Goal: Find specific page/section: Find specific page/section

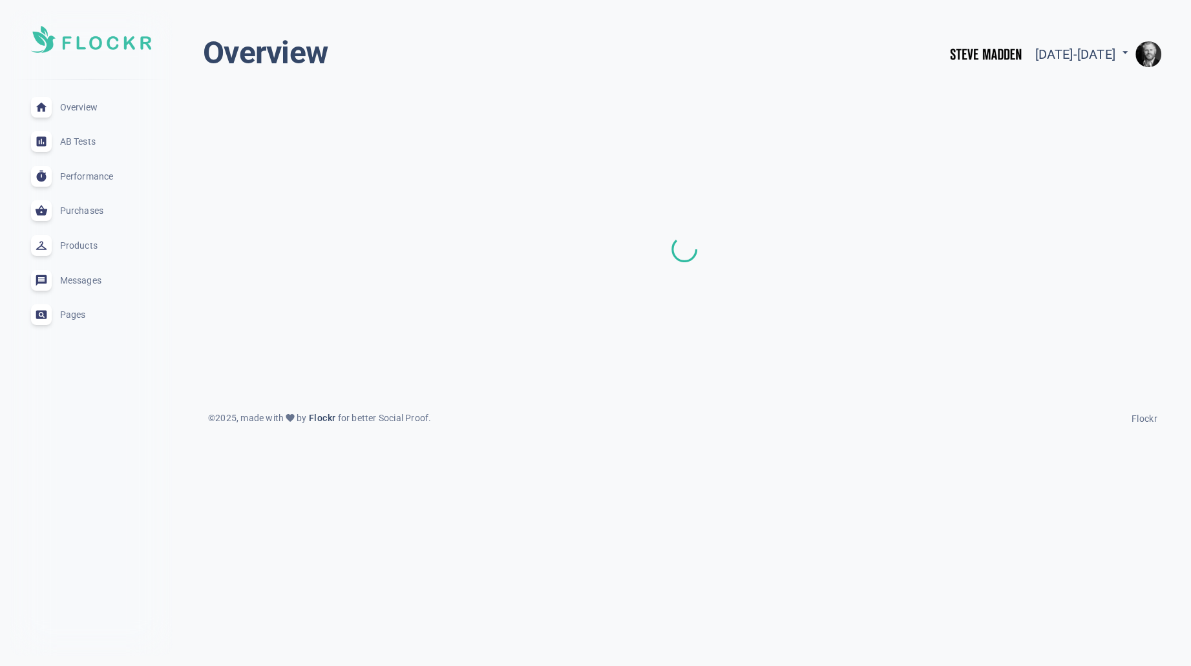
click at [72, 142] on span "AB Tests" at bounding box center [106, 142] width 93 height 0
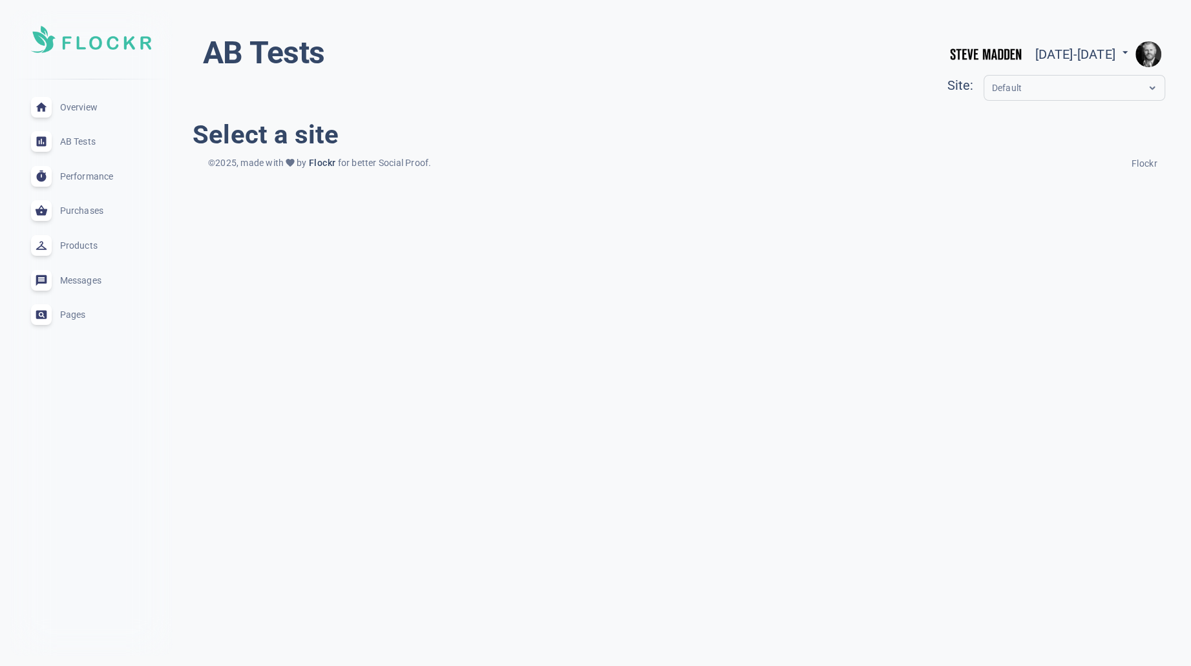
click at [1153, 51] on img "button" at bounding box center [1148, 54] width 26 height 26
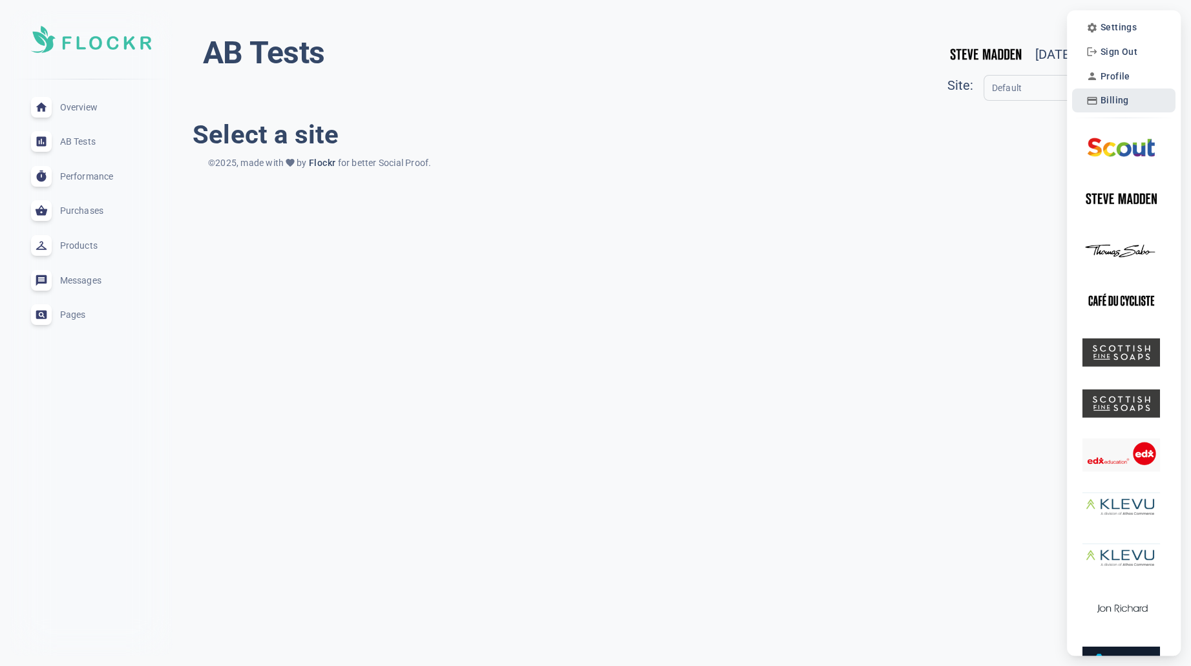
scroll to position [5, 0]
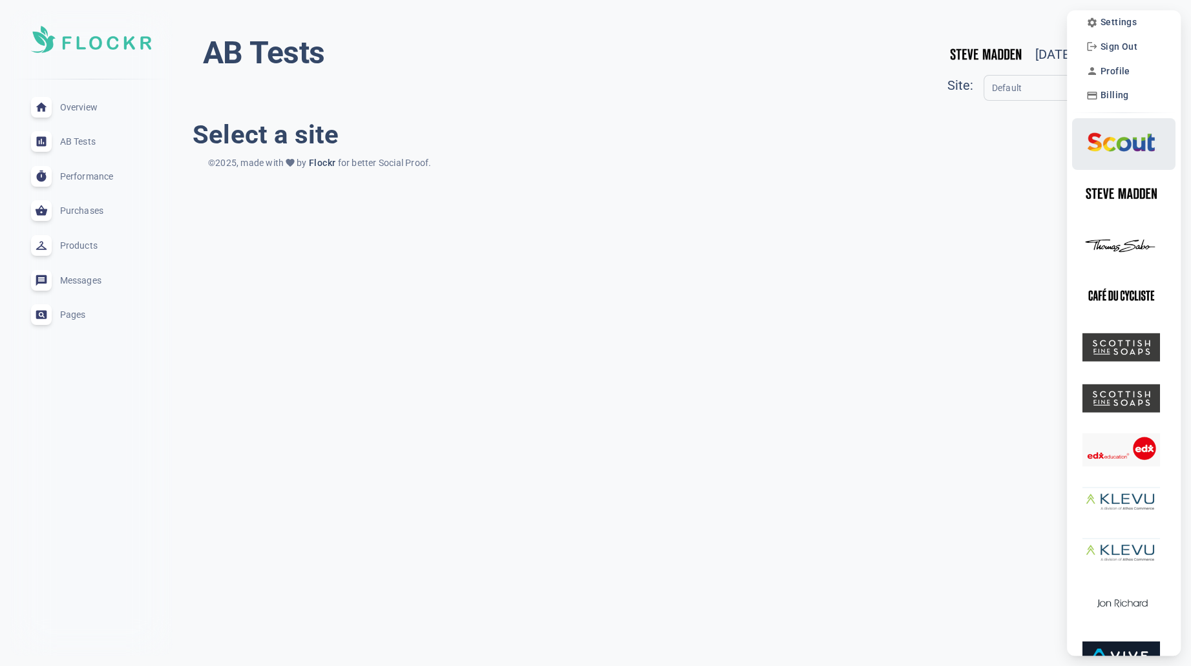
click at [1115, 143] on img at bounding box center [1121, 141] width 78 height 41
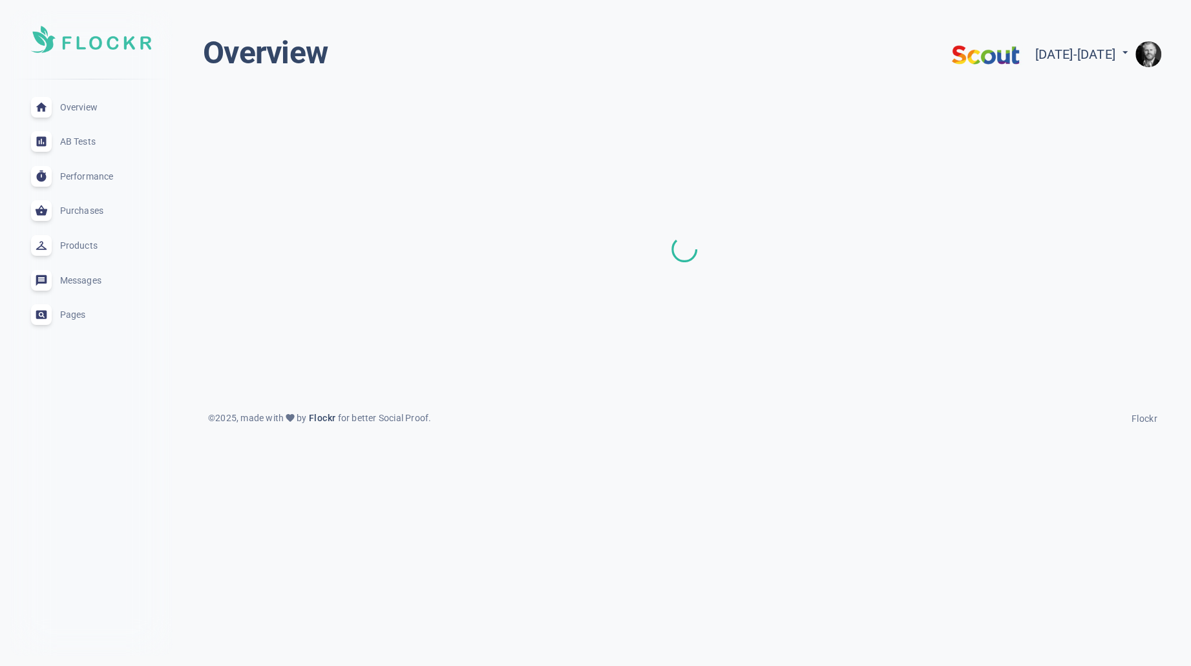
click at [1146, 58] on img "button" at bounding box center [1148, 54] width 26 height 26
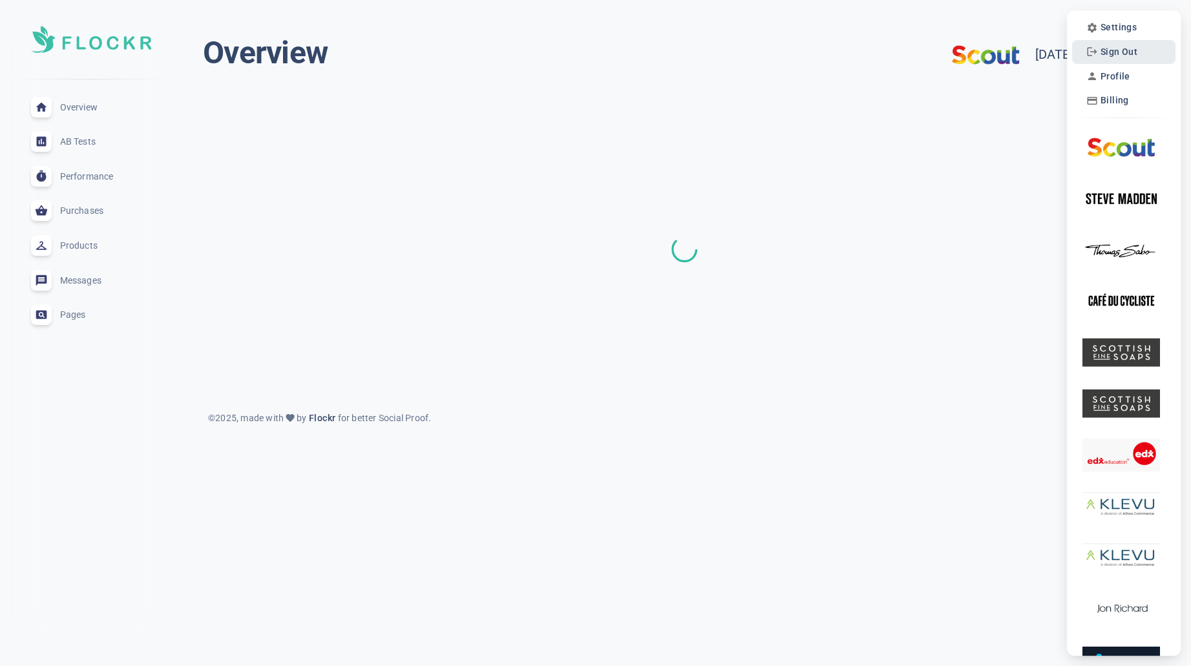
scroll to position [5, 0]
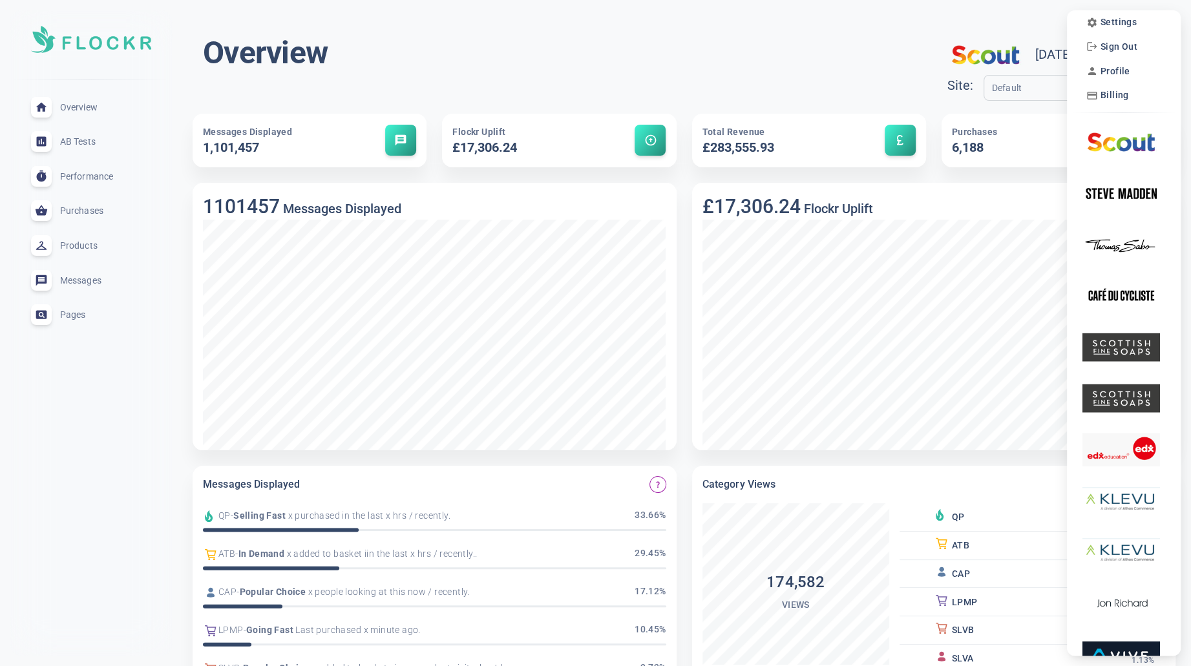
click at [981, 10] on div at bounding box center [595, 333] width 1191 height 666
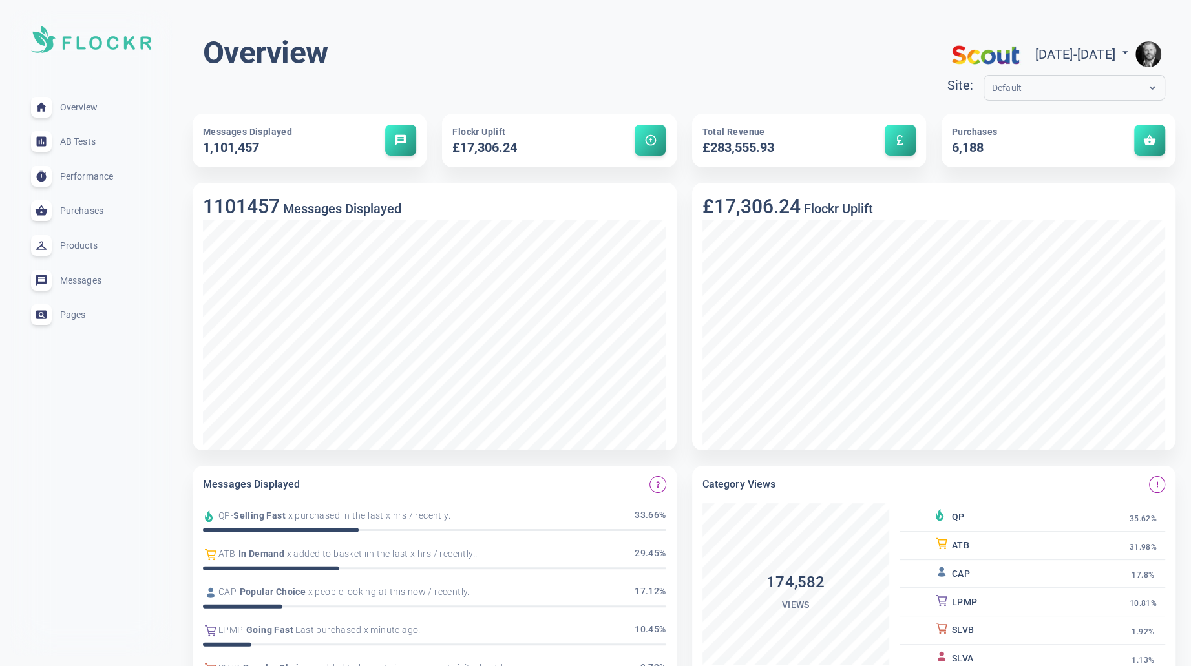
click at [631, 94] on div "Overview Sun Aug 10 2025 - Mon Sep 08 2025 menu Site: Default" at bounding box center [684, 70] width 962 height 72
click at [1146, 48] on img "button" at bounding box center [1148, 54] width 26 height 26
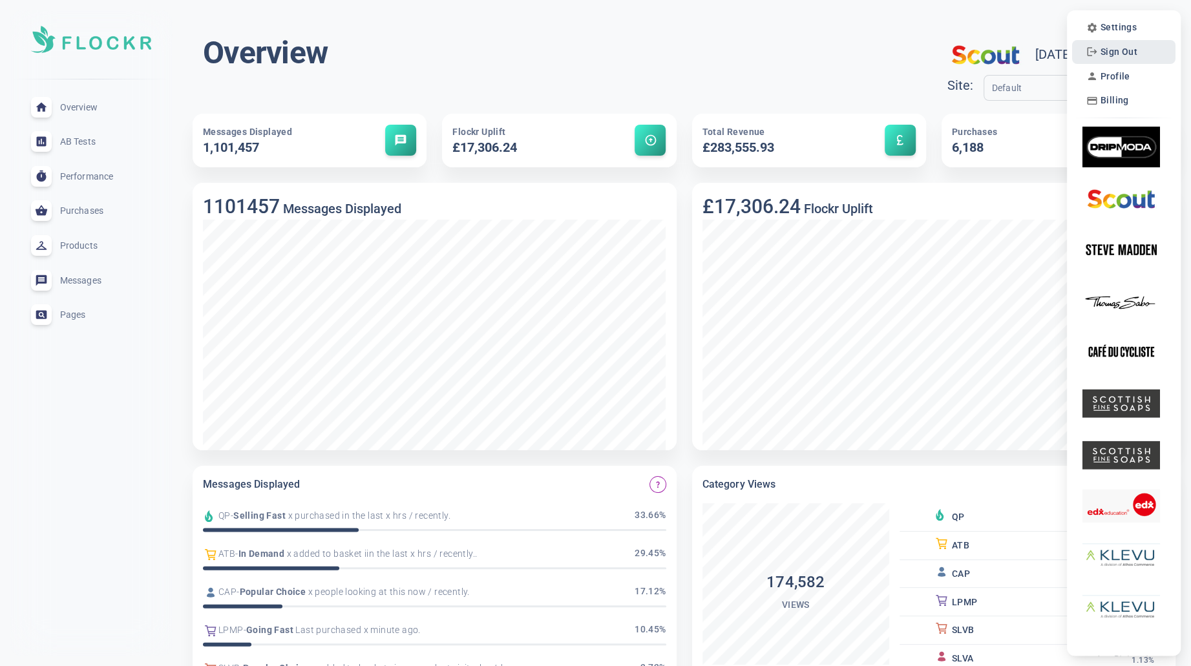
scroll to position [5, 0]
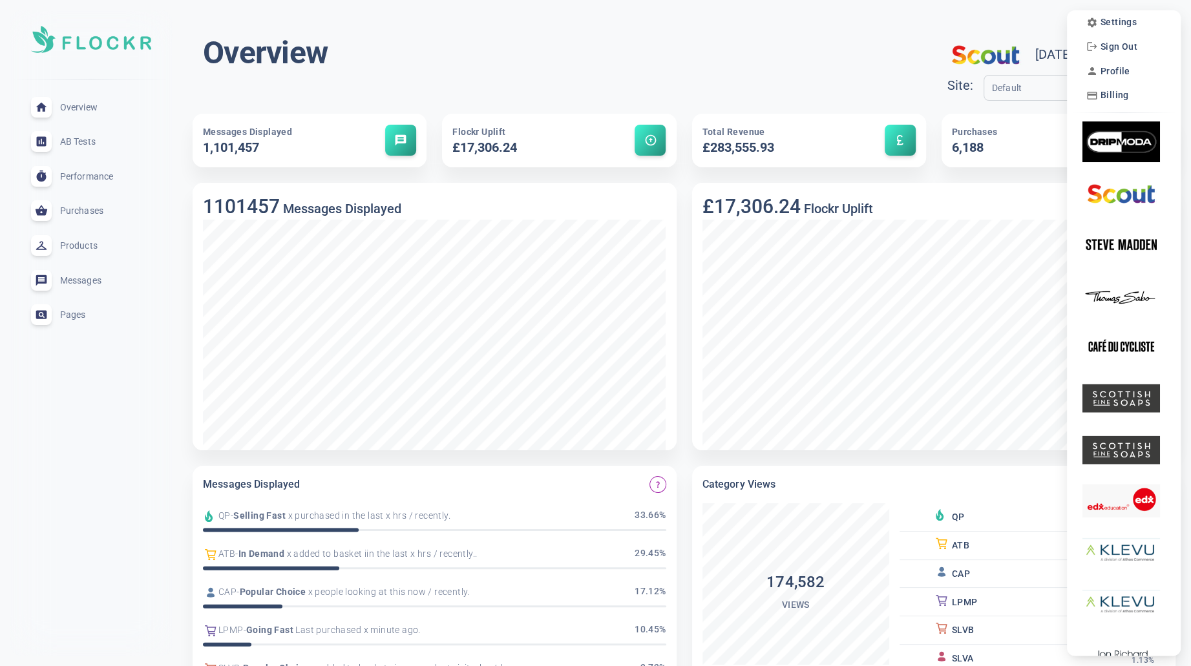
click at [731, 25] on div at bounding box center [595, 333] width 1191 height 666
